Goal: Information Seeking & Learning: Learn about a topic

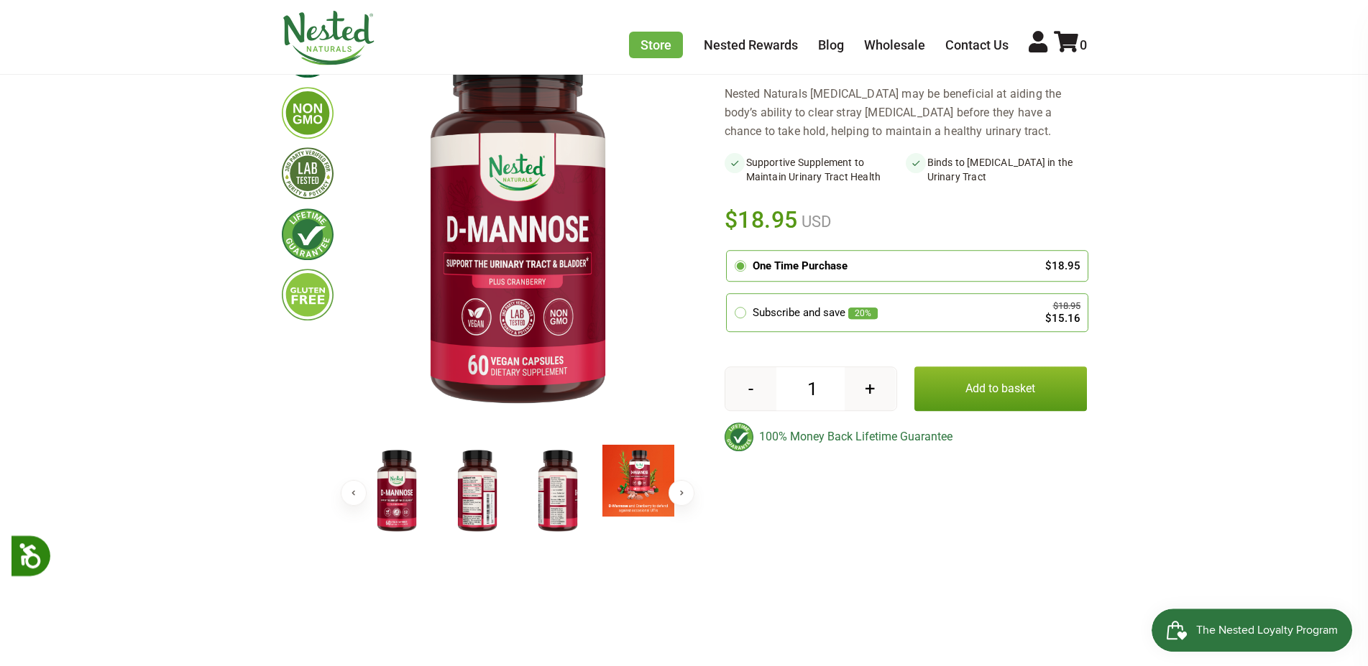
scroll to position [220, 0]
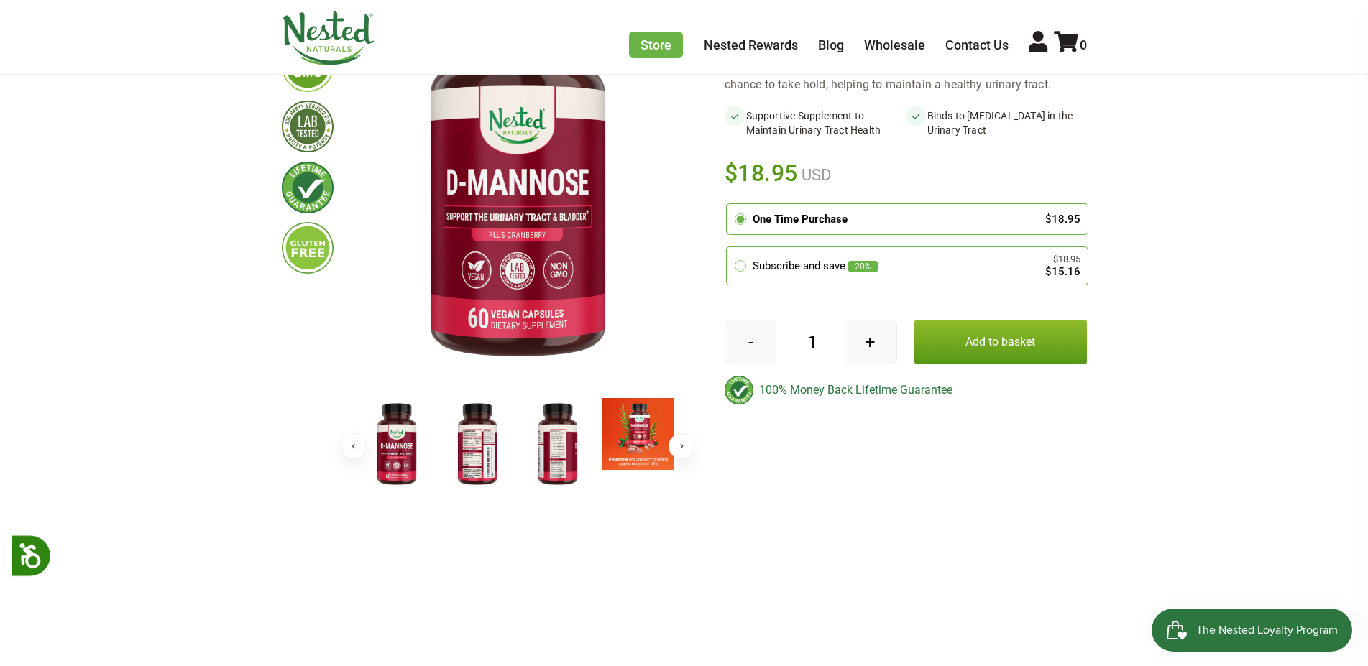
click at [673, 443] on button "Next" at bounding box center [681, 446] width 26 height 26
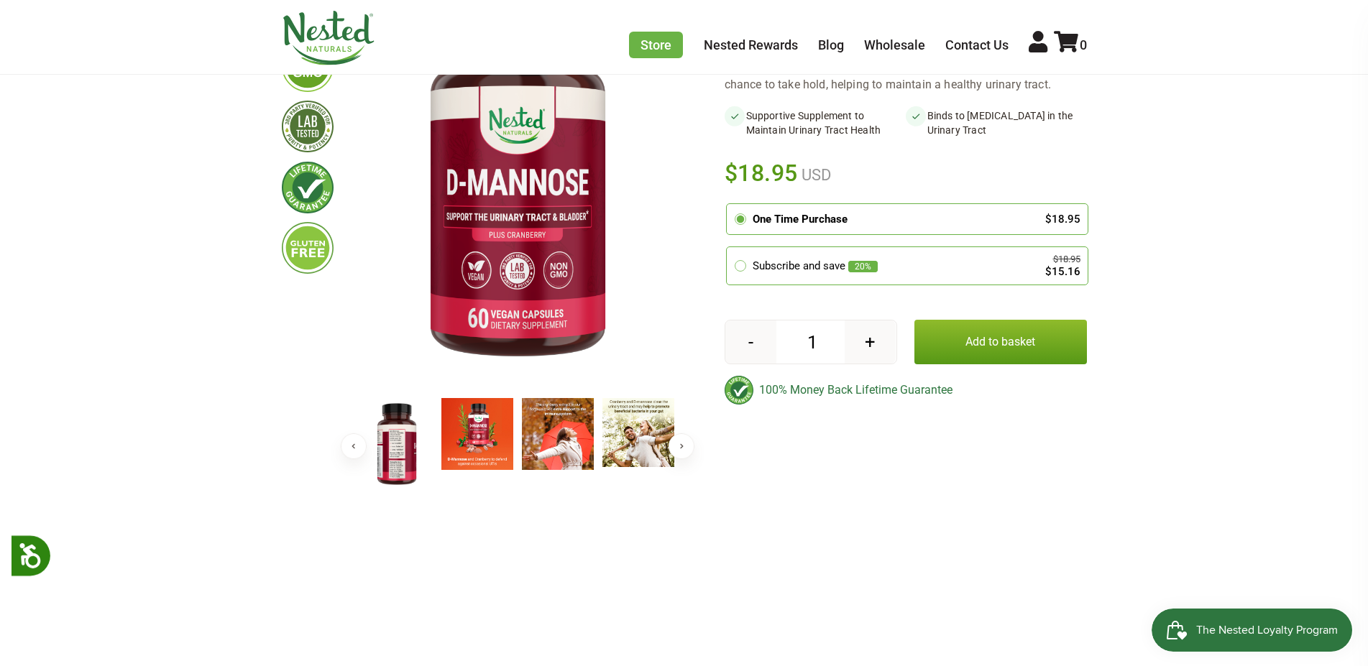
click at [492, 429] on img at bounding box center [477, 434] width 72 height 72
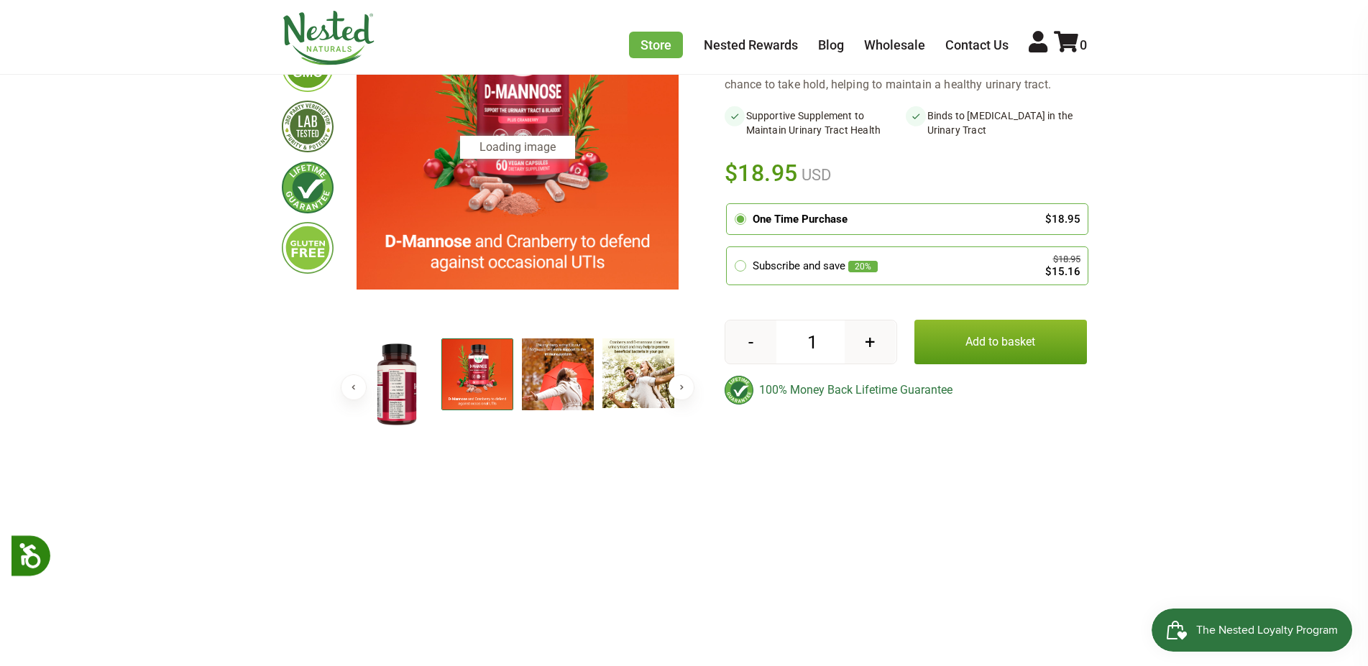
click at [589, 248] on img at bounding box center [518, 129] width 322 height 322
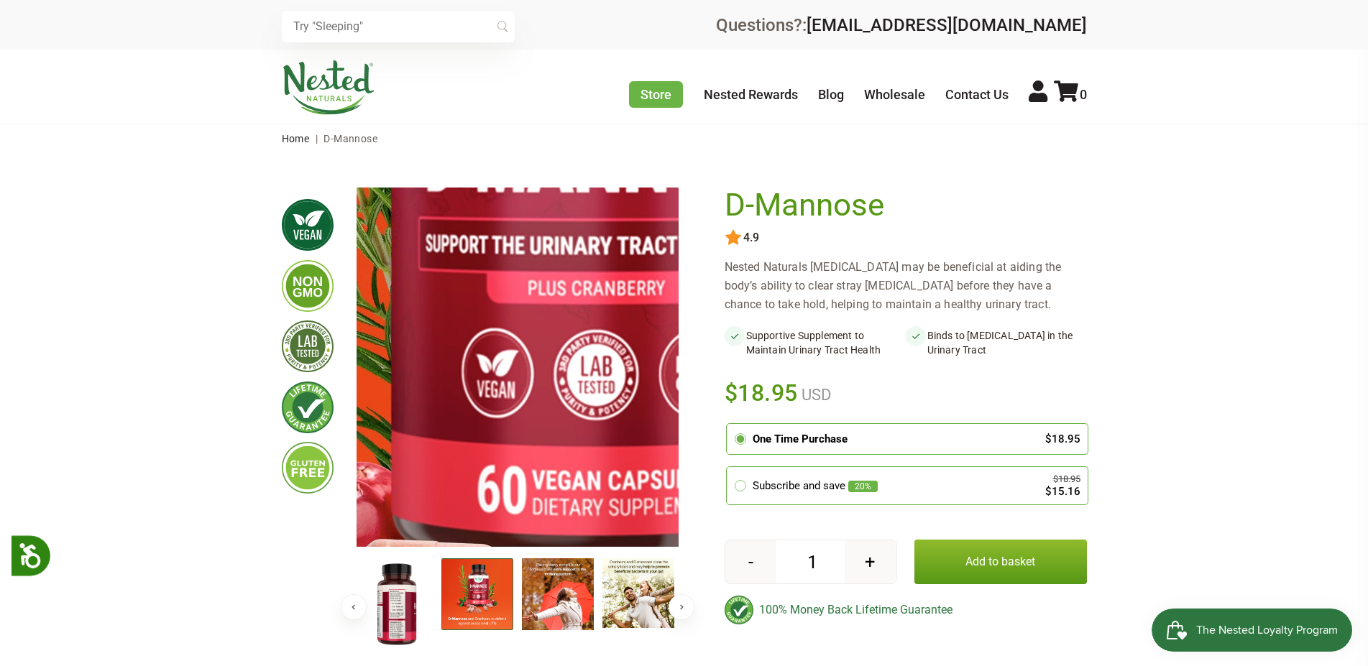
click at [501, 381] on img at bounding box center [573, 327] width 1438 height 1438
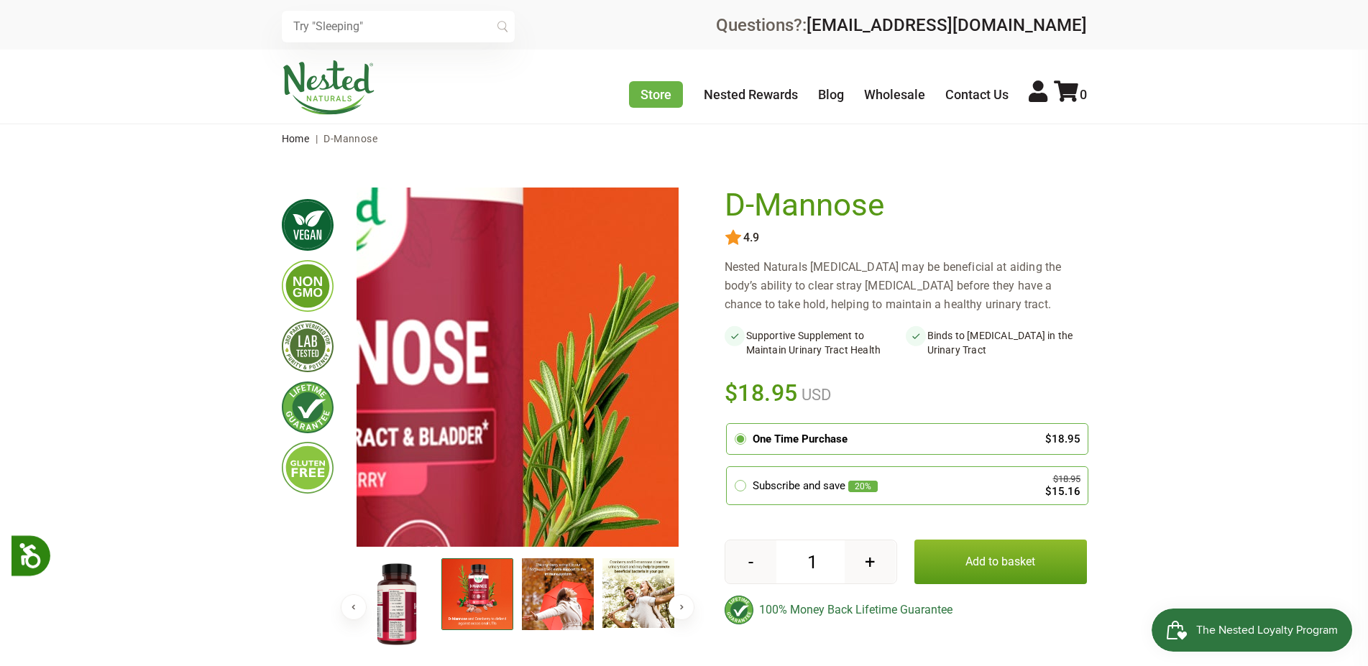
click at [582, 317] on img at bounding box center [294, 519] width 1438 height 1438
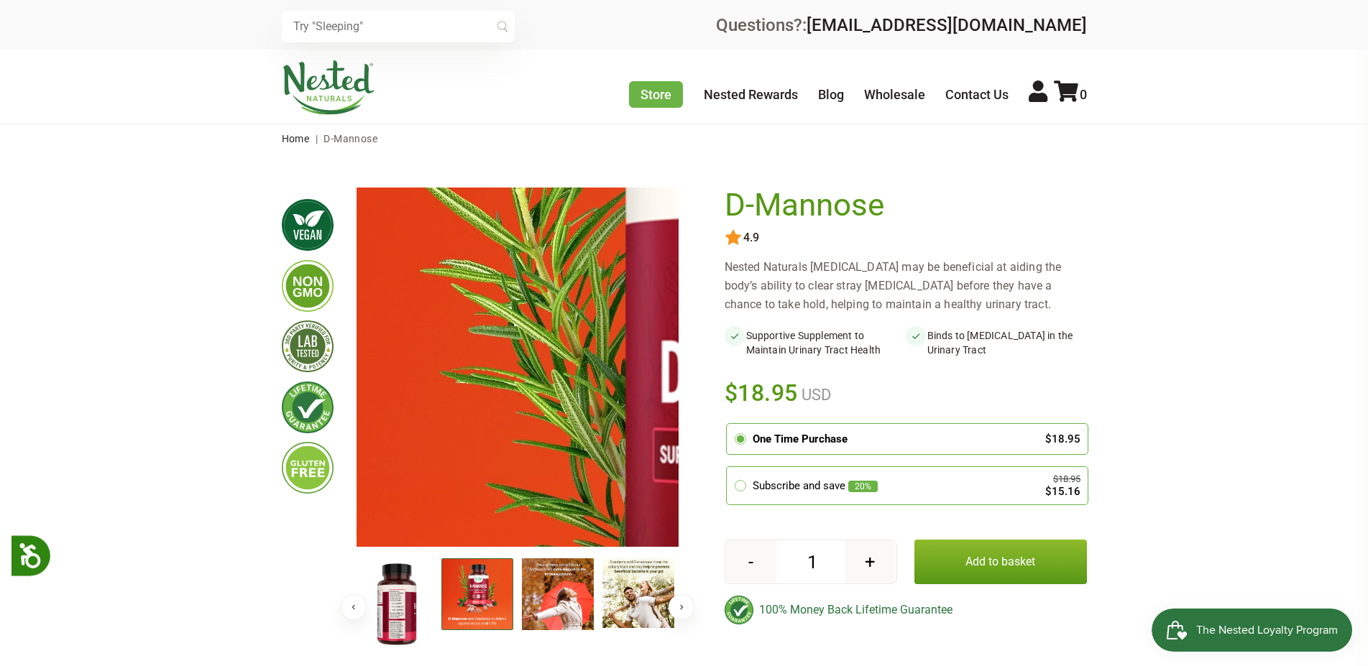
click at [433, 311] on img at bounding box center [807, 539] width 1438 height 1438
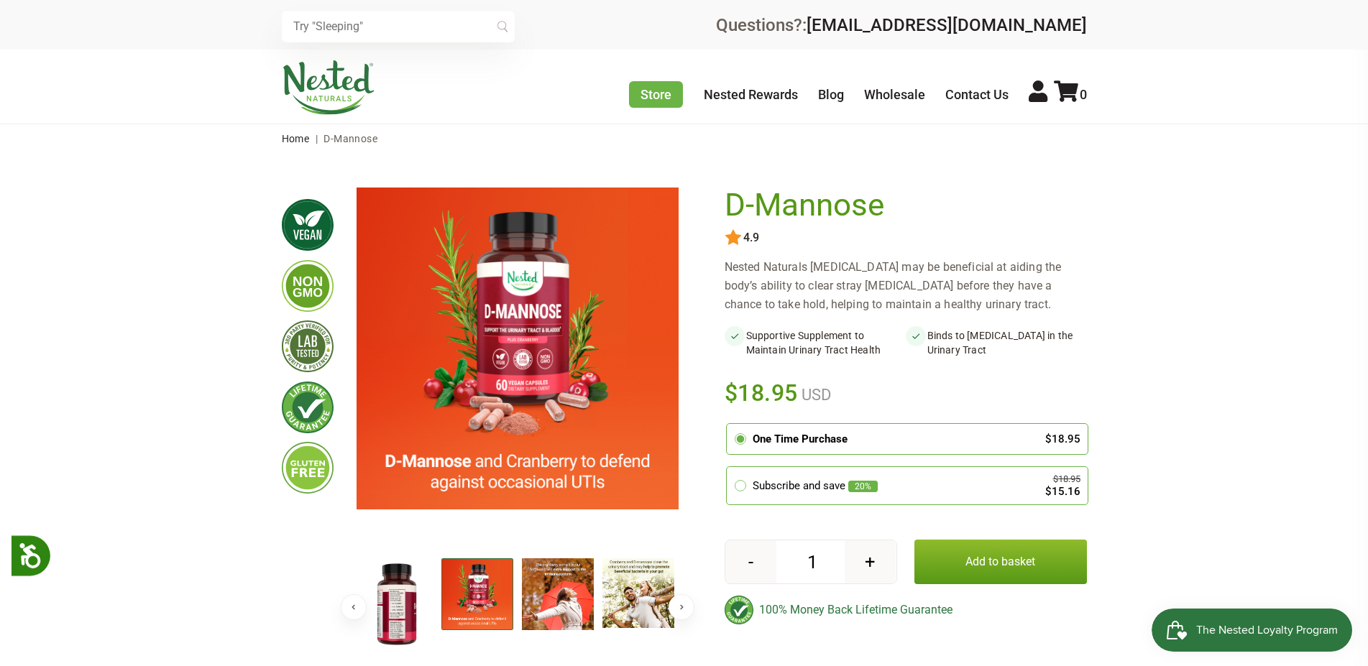
click at [397, 612] on img at bounding box center [397, 605] width 72 height 93
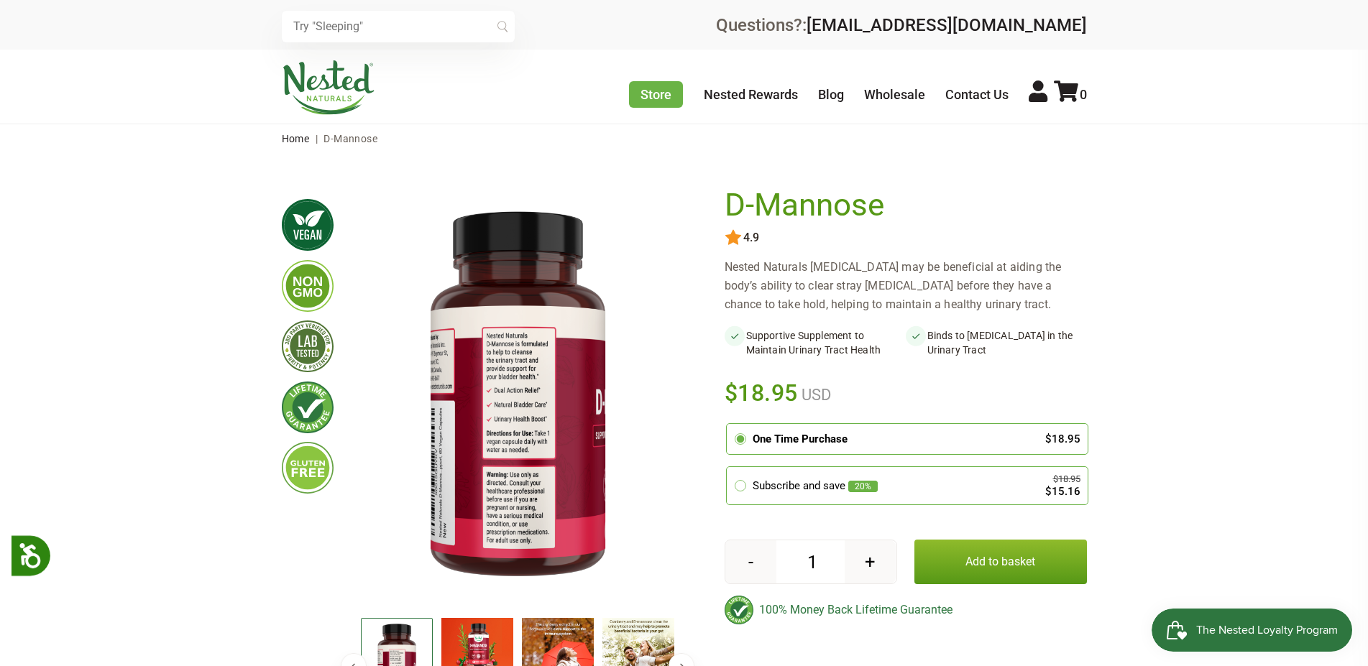
click at [572, 618] on img at bounding box center [558, 654] width 72 height 72
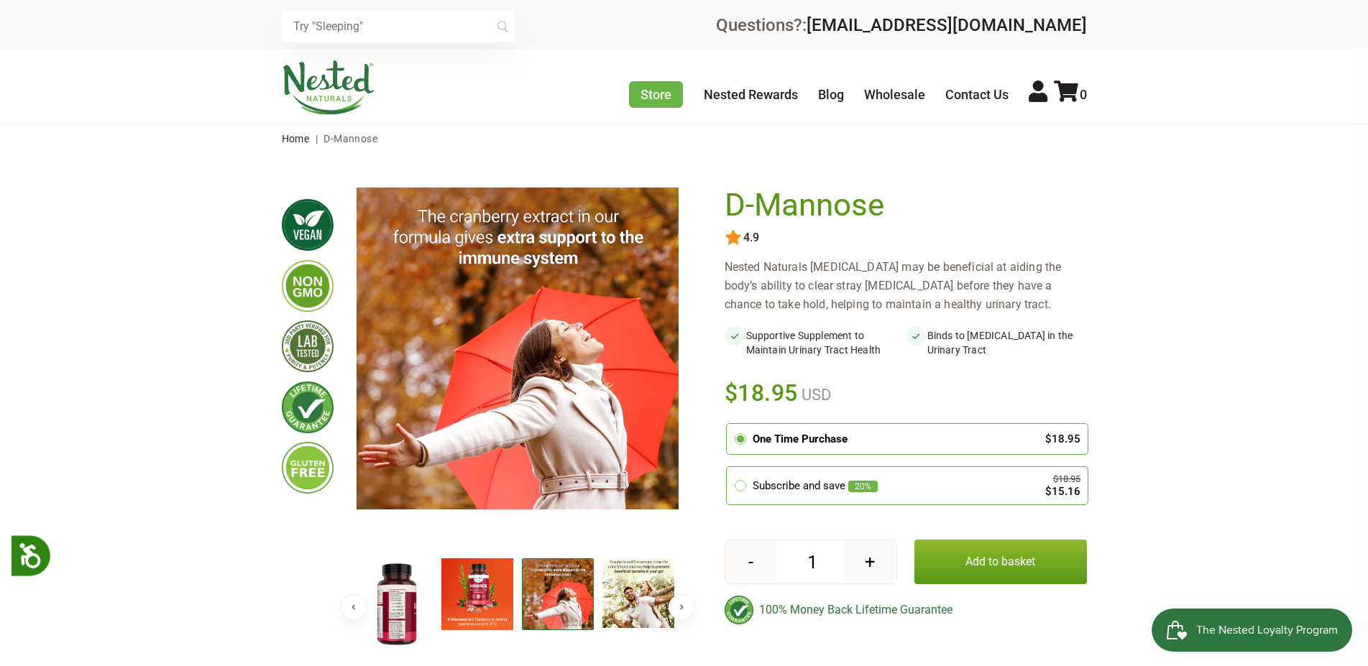
click at [681, 610] on button "Next" at bounding box center [681, 607] width 26 height 26
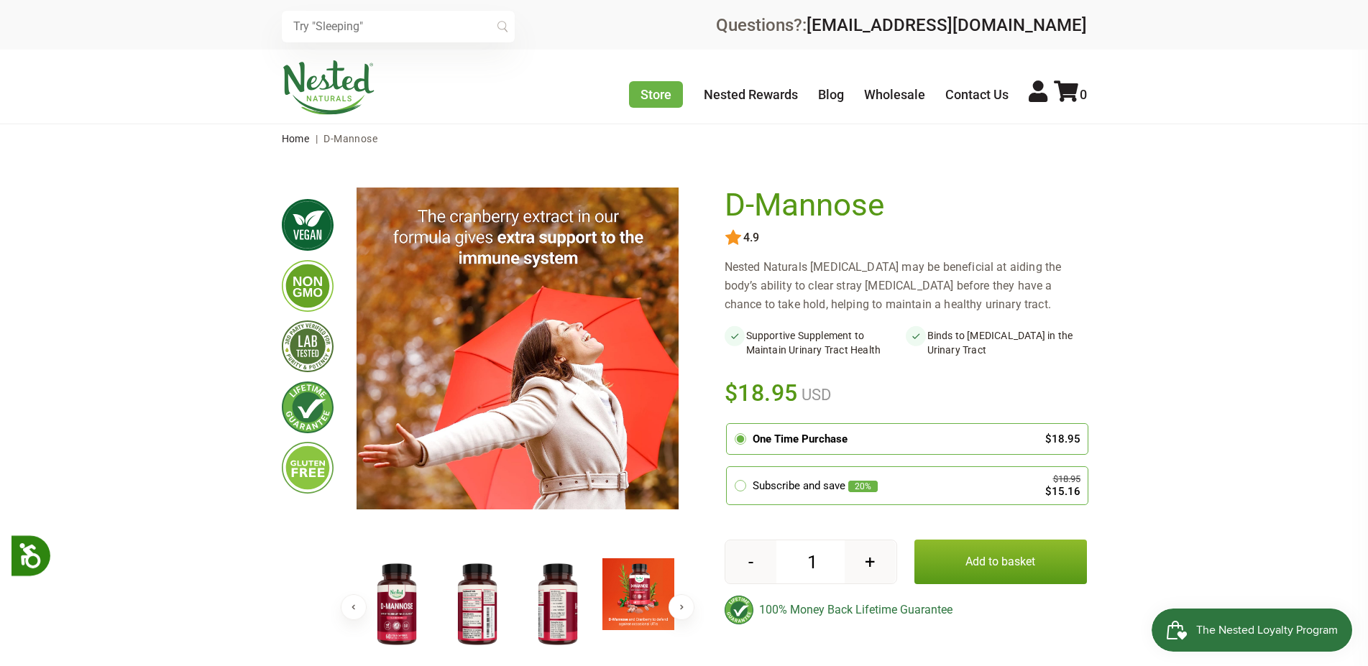
click at [408, 614] on img at bounding box center [397, 605] width 72 height 93
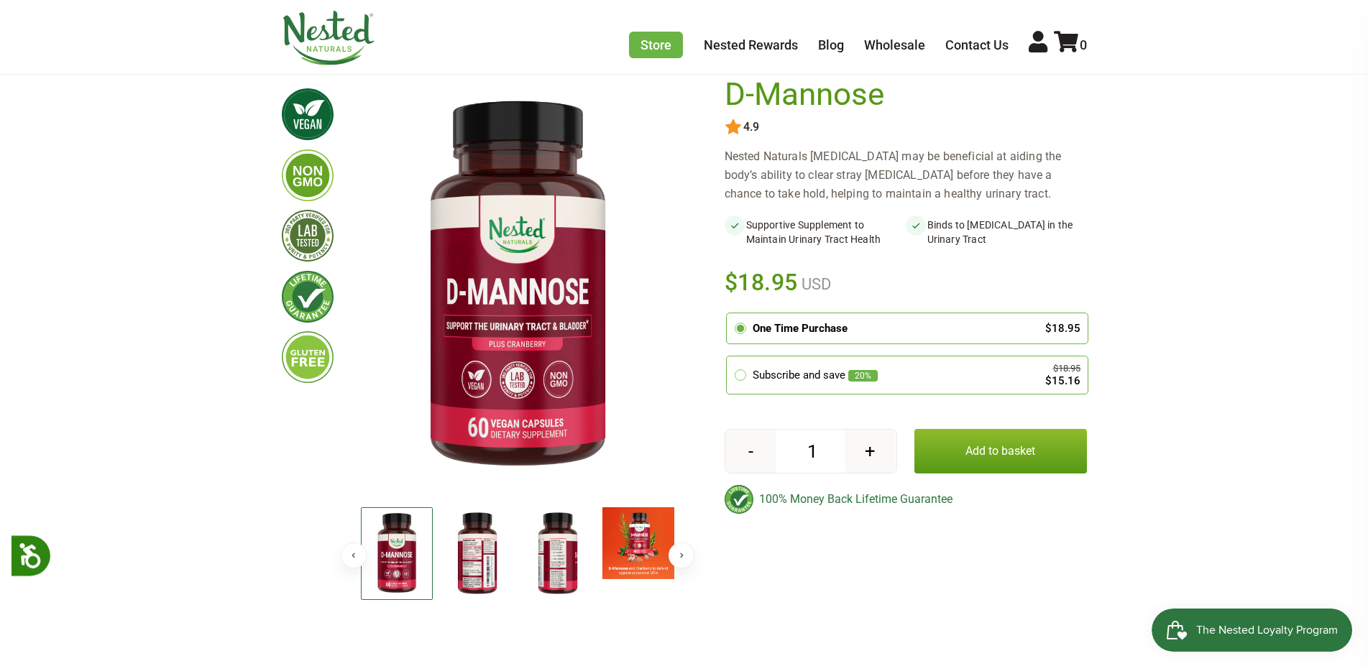
scroll to position [220, 0]
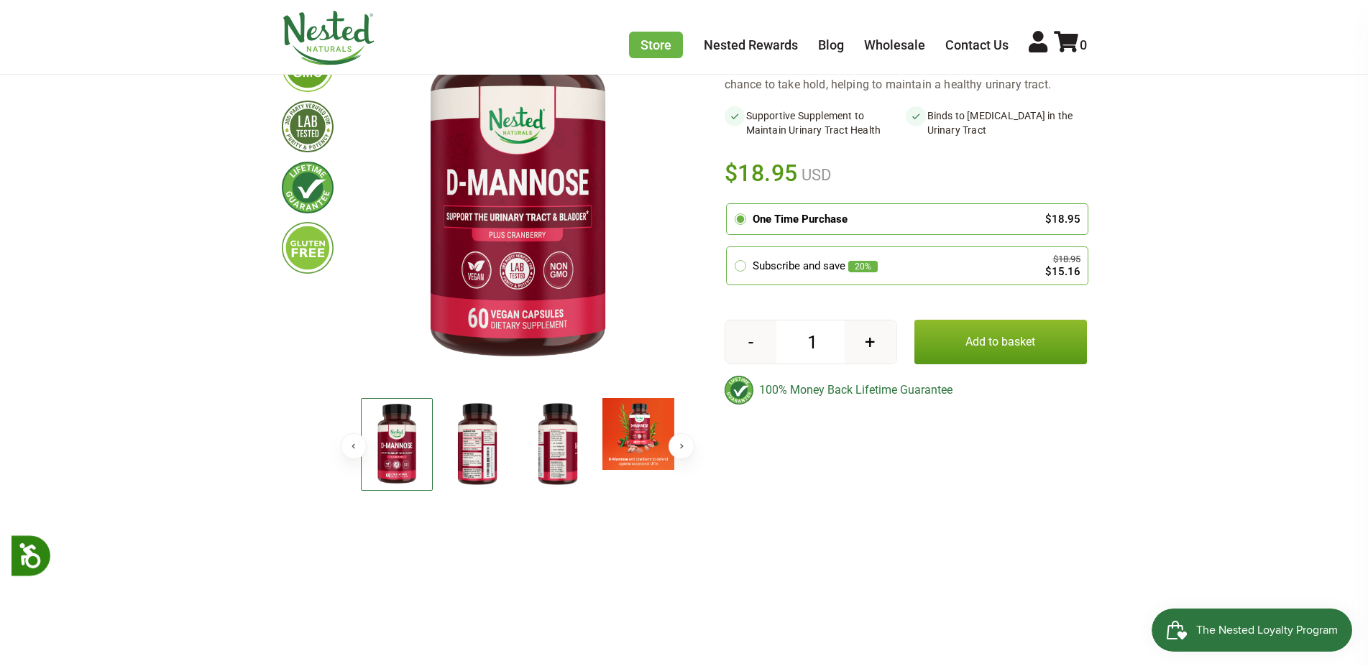
click at [679, 449] on button "Next" at bounding box center [681, 446] width 26 height 26
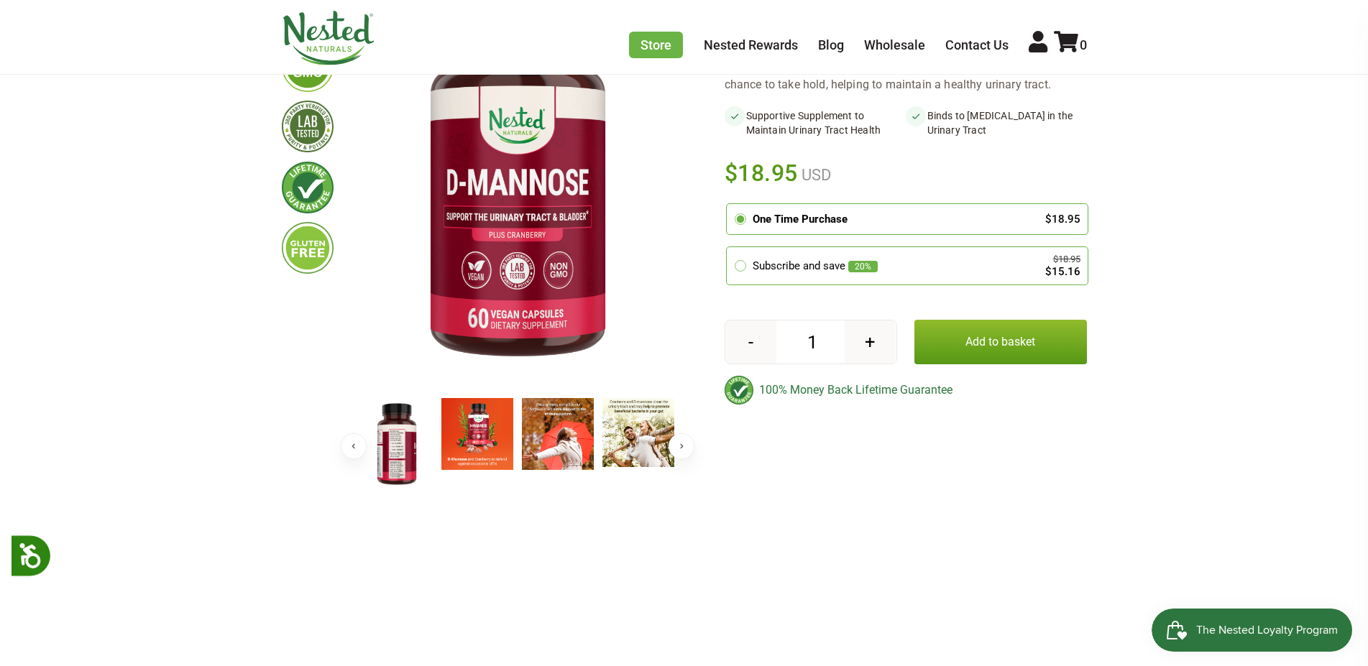
click at [679, 449] on button "Next" at bounding box center [681, 446] width 26 height 26
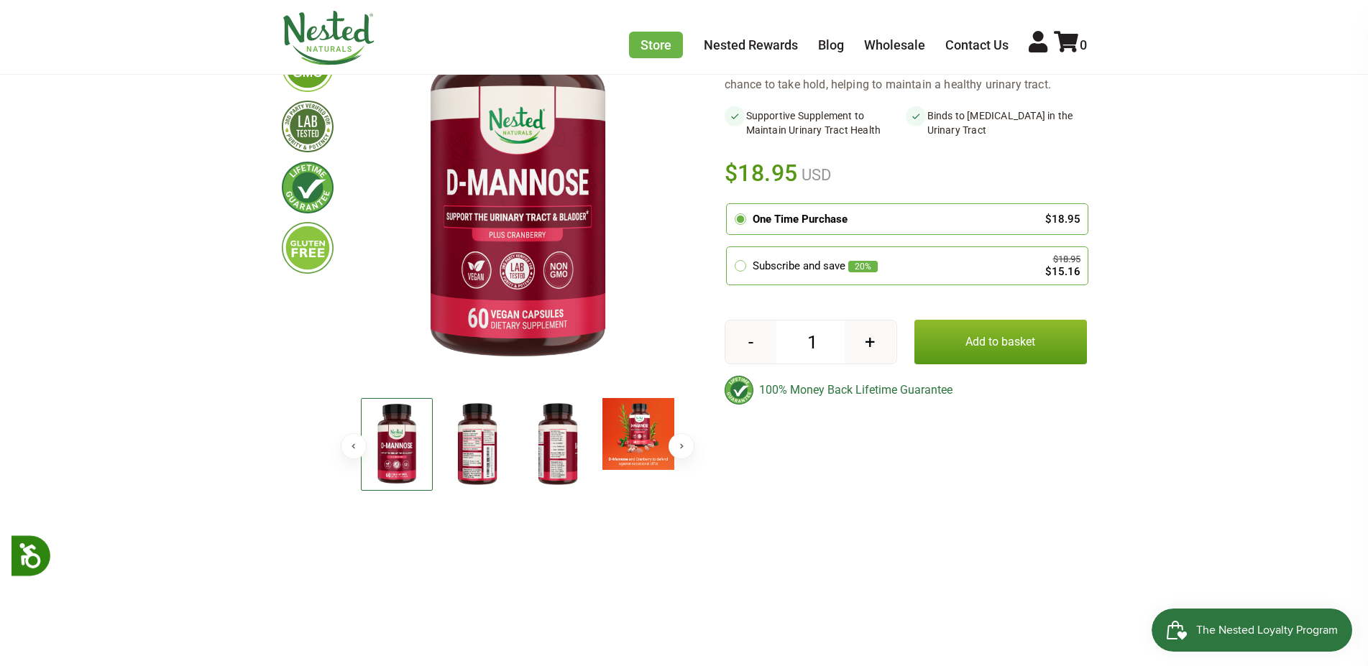
click at [679, 449] on button "Next" at bounding box center [681, 446] width 26 height 26
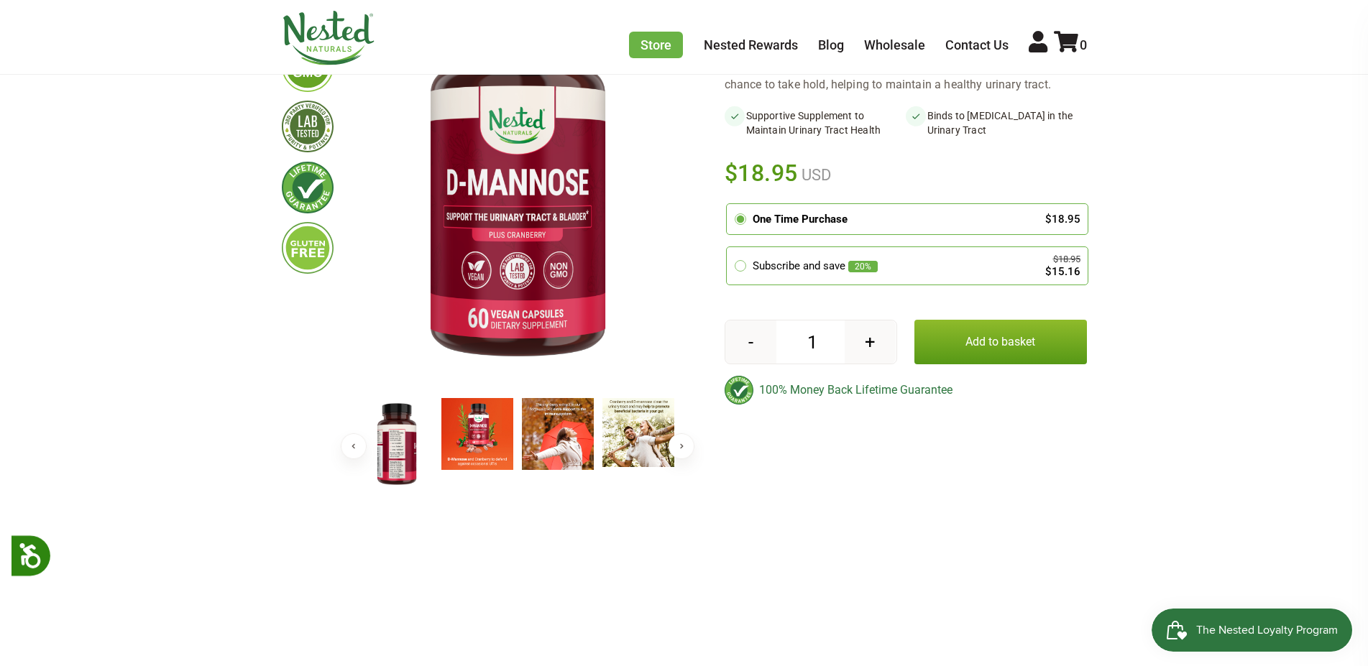
click at [676, 447] on button "Next" at bounding box center [681, 446] width 26 height 26
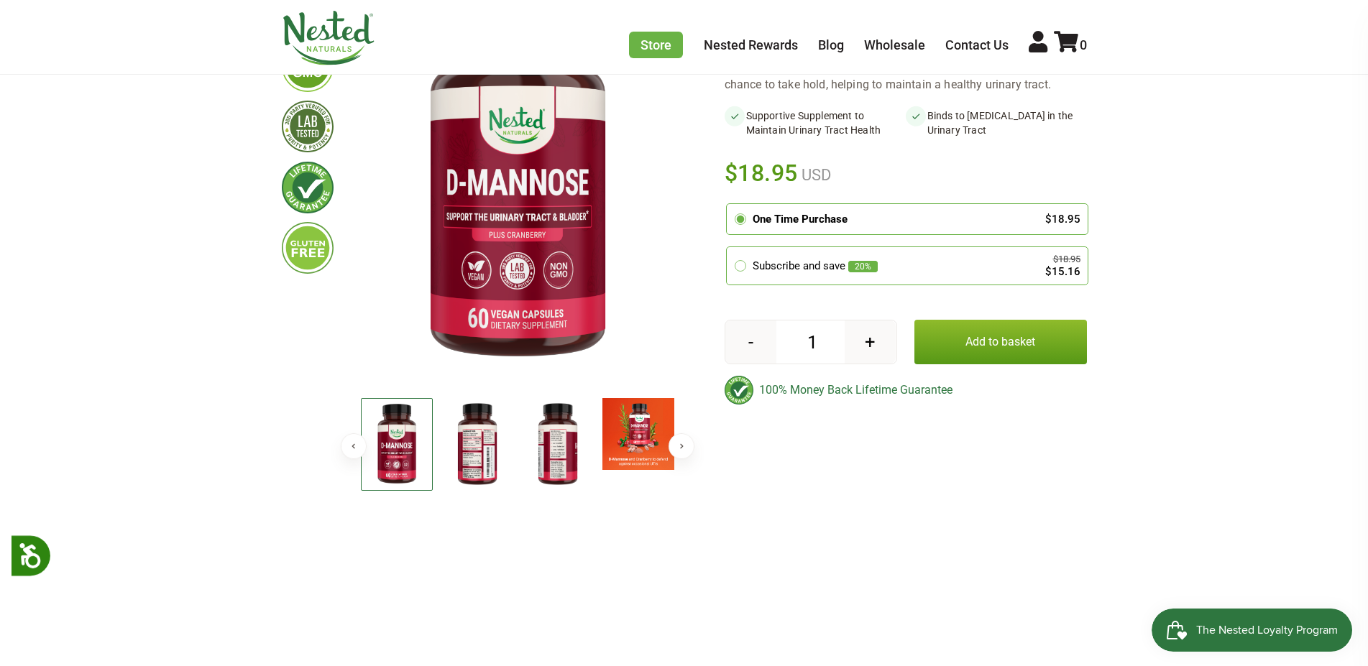
click at [676, 447] on button "Next" at bounding box center [681, 446] width 26 height 26
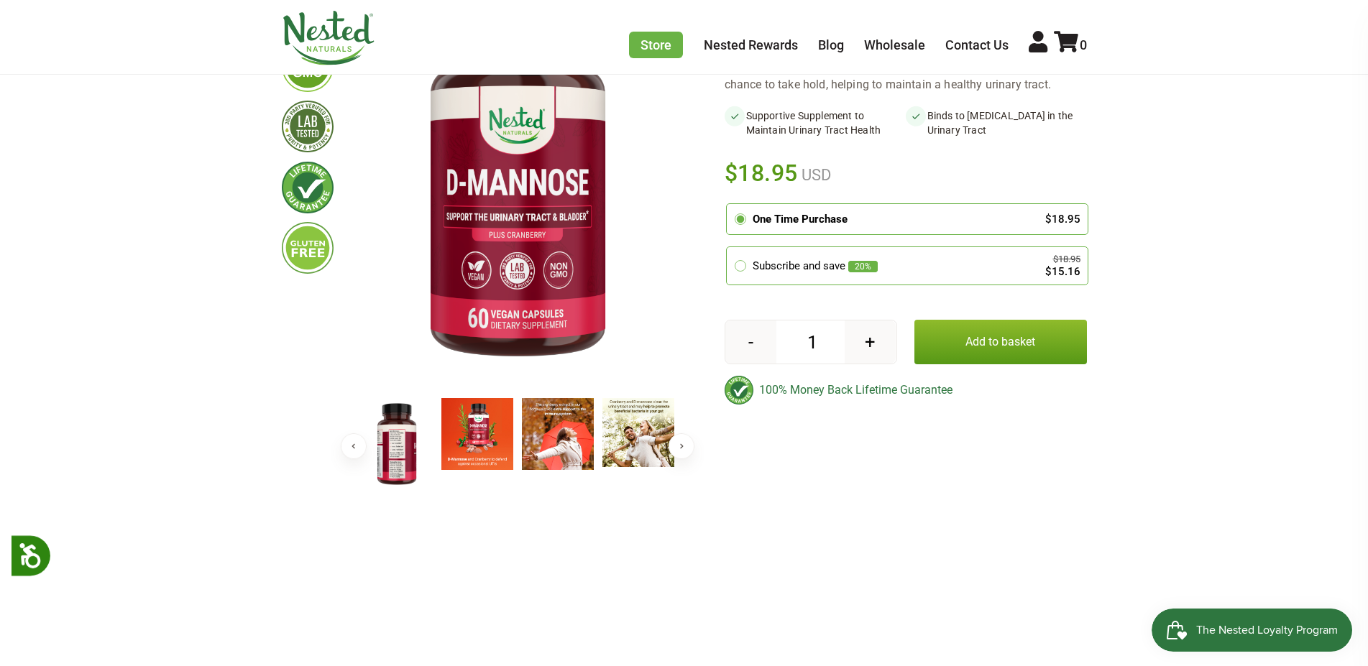
click at [353, 443] on button "Previous" at bounding box center [354, 446] width 26 height 26
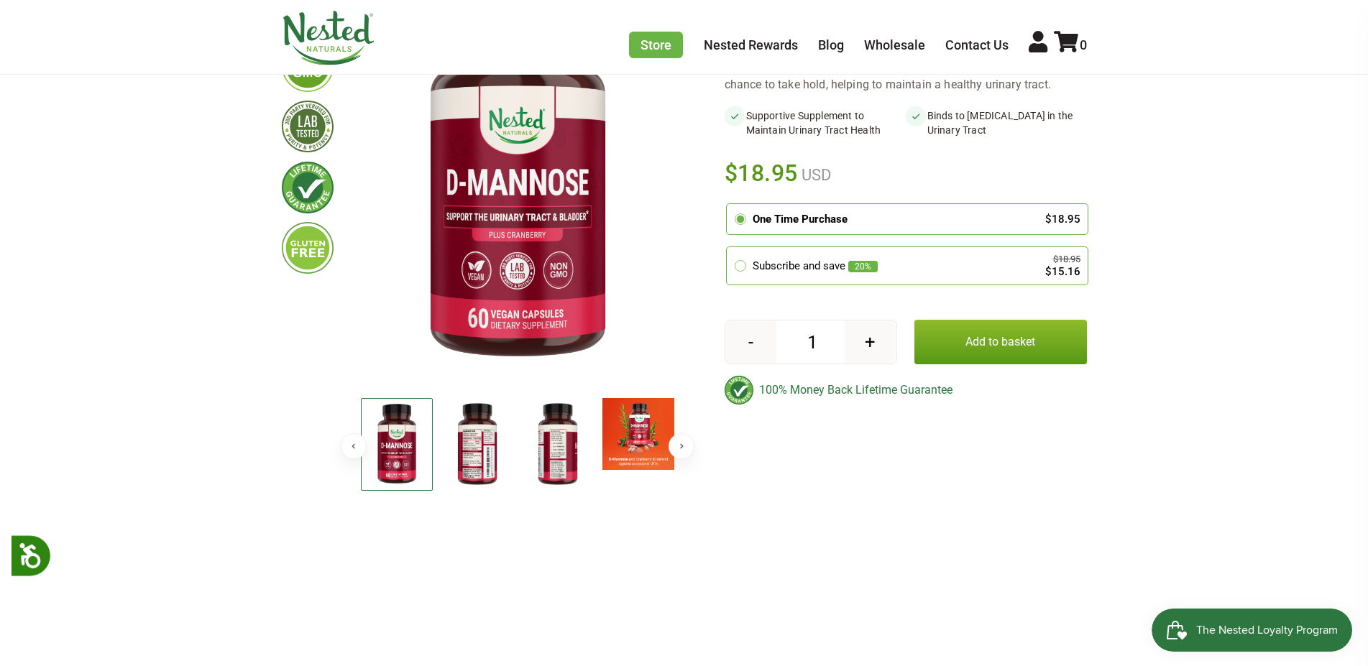
click at [493, 451] on img at bounding box center [477, 444] width 72 height 93
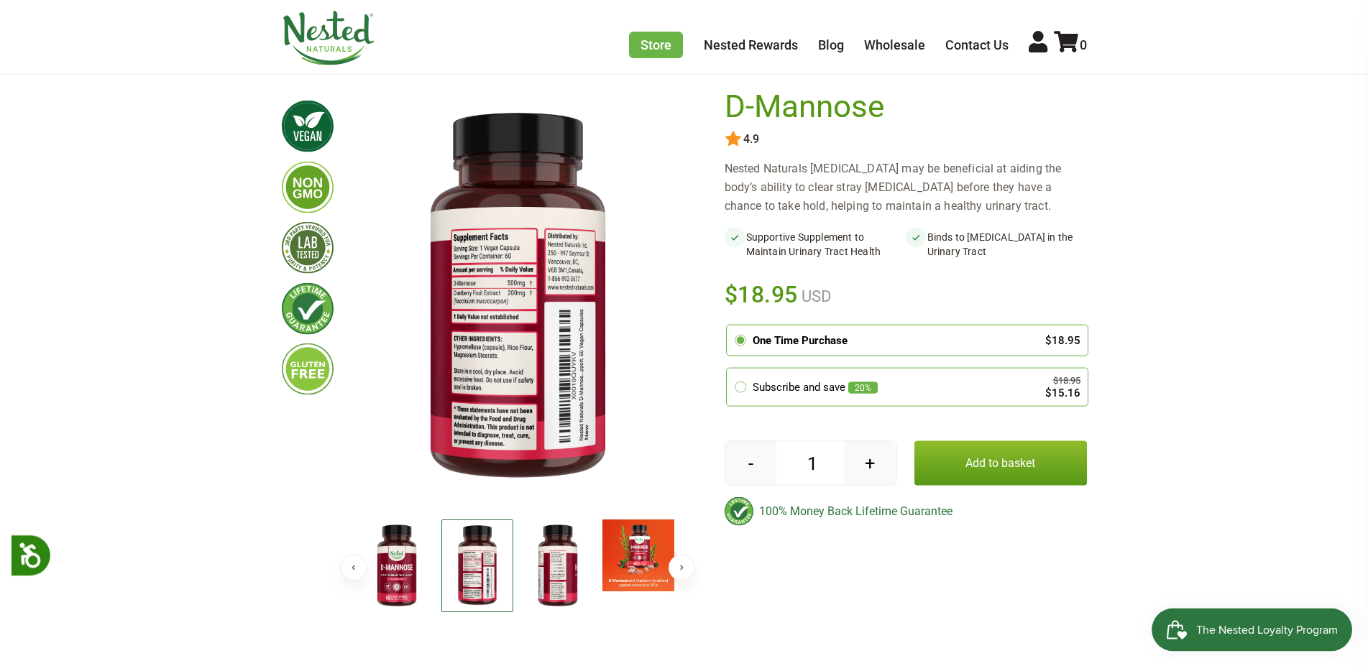
scroll to position [73, 0]
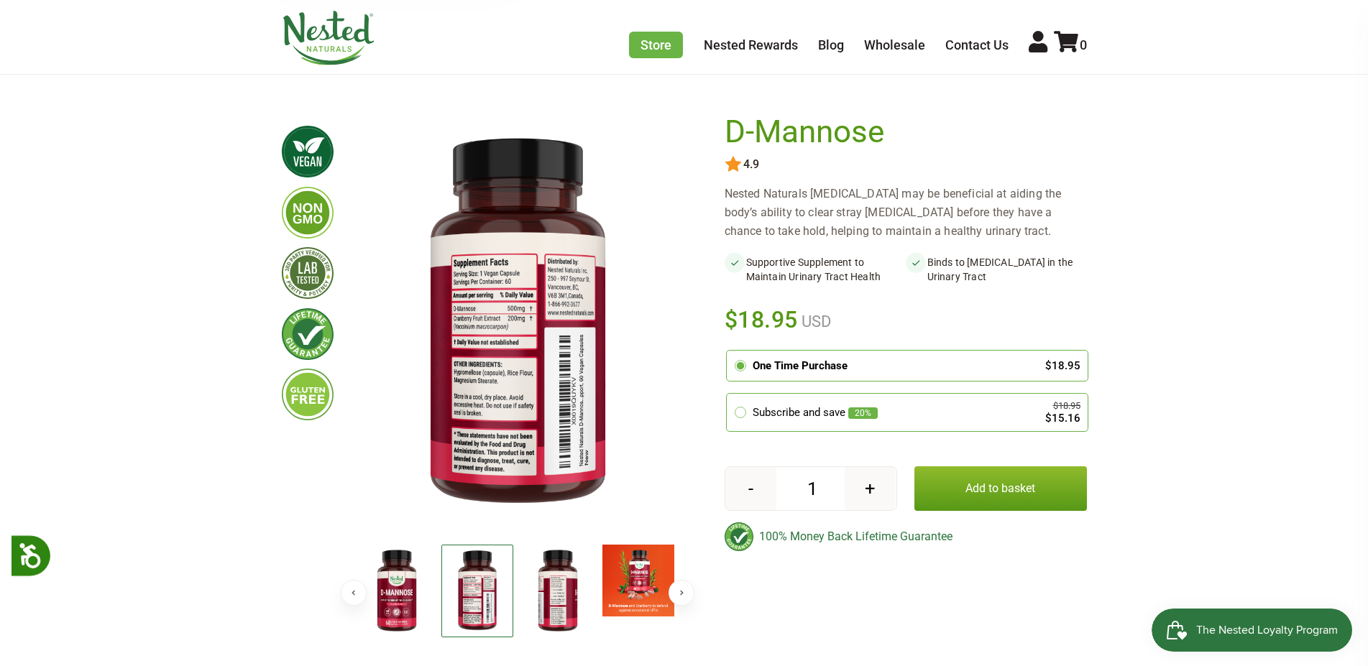
click at [1076, 185] on div "Nested Naturals [MEDICAL_DATA] may be beneficial at aiding the body’s ability t…" at bounding box center [906, 213] width 362 height 56
drag, startPoint x: 721, startPoint y: 188, endPoint x: 944, endPoint y: 238, distance: 228.3
click at [944, 238] on div "× Previous" at bounding box center [684, 375] width 805 height 533
copy div "[MEDICAL_DATA] Share 17 4.9 Nested Naturals [MEDICAL_DATA] may be beneficial at…"
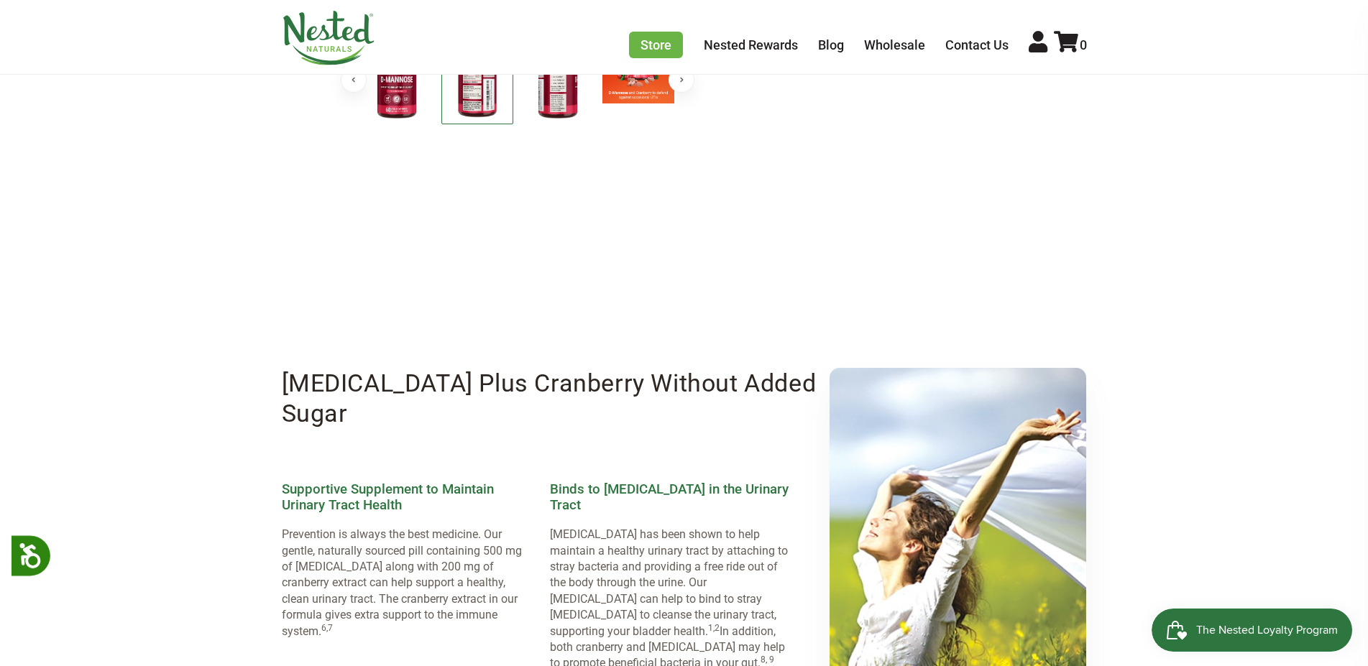
scroll to position [880, 0]
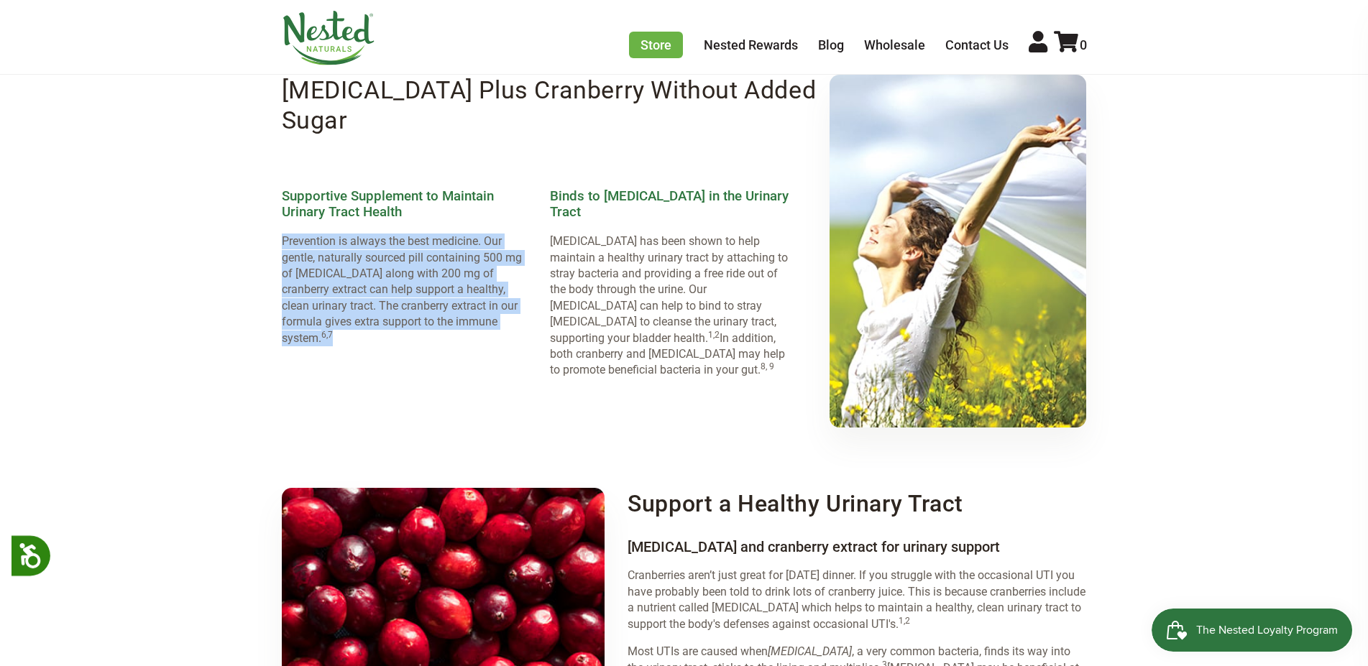
drag, startPoint x: 282, startPoint y: 242, endPoint x: 500, endPoint y: 334, distance: 236.4
click at [500, 334] on p "Prevention is always the best medicine. Our gentle, naturally sourced pill cont…" at bounding box center [404, 290] width 245 height 113
copy p "Prevention is always the best medicine. Our gentle, naturally sourced pill cont…"
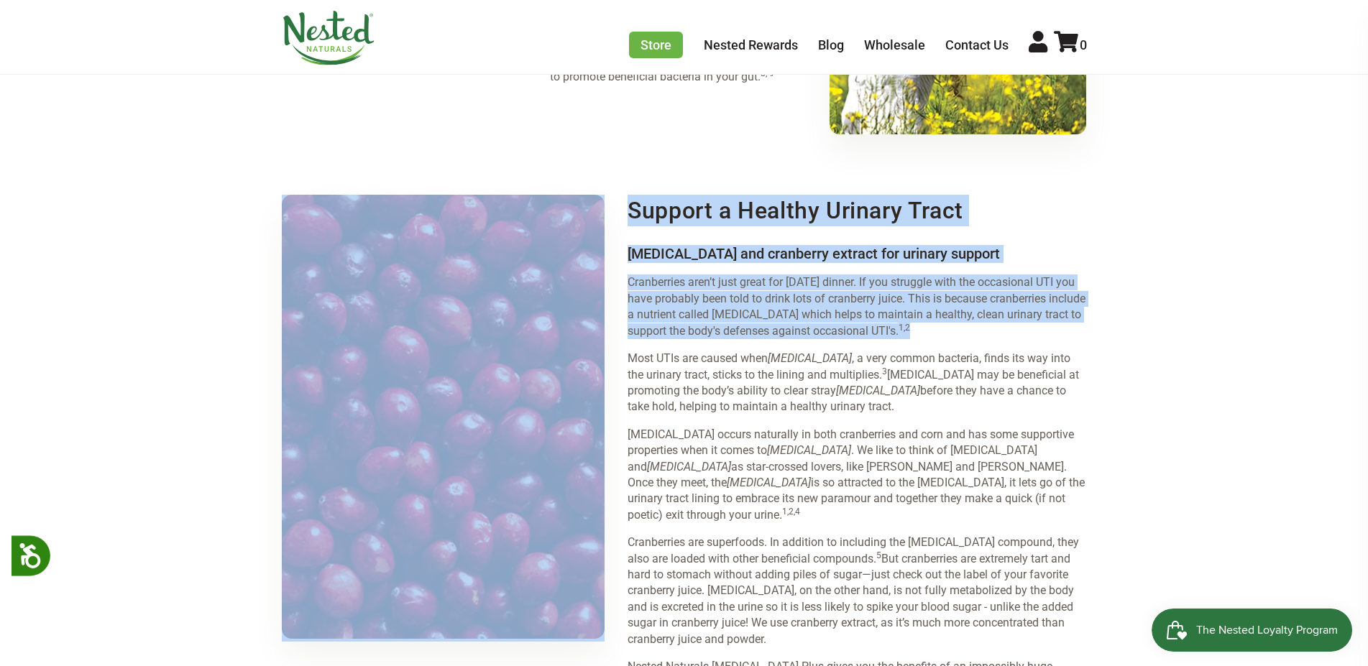
drag, startPoint x: 623, startPoint y: 252, endPoint x: 991, endPoint y: 331, distance: 376.3
click at [991, 331] on div "Support a Healthy Urinary Tract [MEDICAL_DATA] and cranberry extract for urinar…" at bounding box center [684, 489] width 805 height 589
copy div "Support a Healthy Urinary Tract [MEDICAL_DATA] and cranberry extract for urinar…"
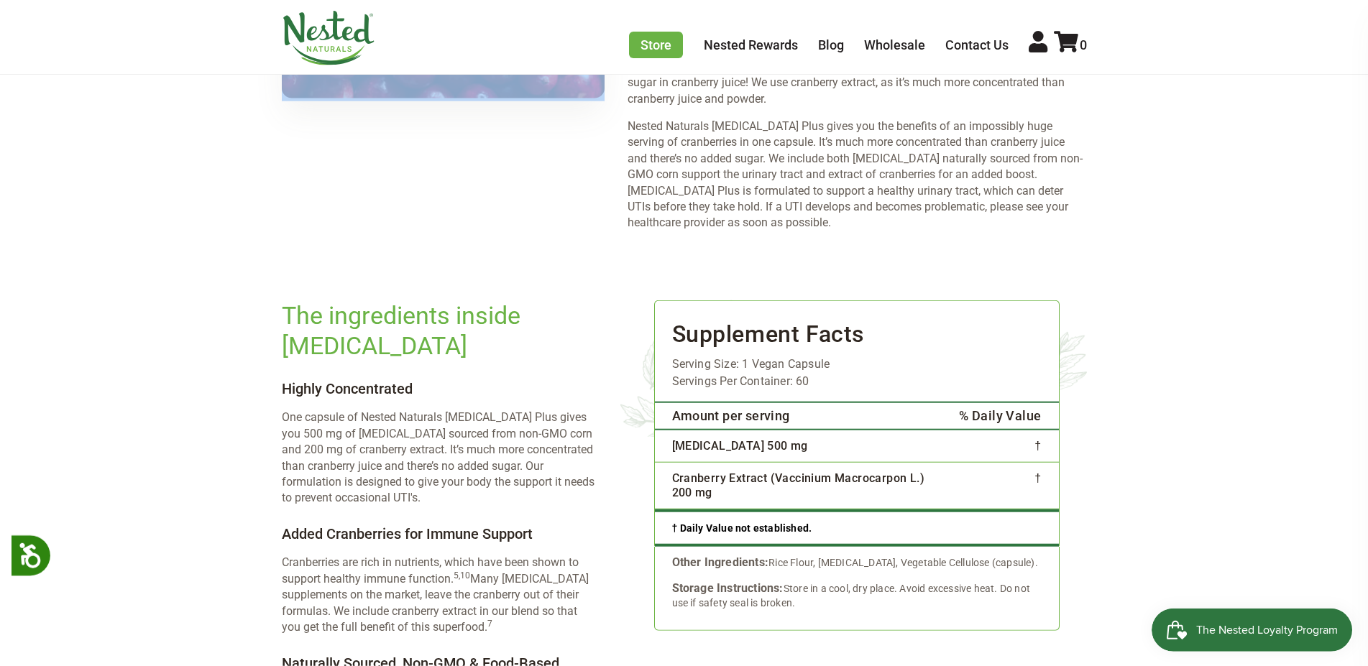
scroll to position [1833, 0]
